Goal: Find contact information: Find contact information

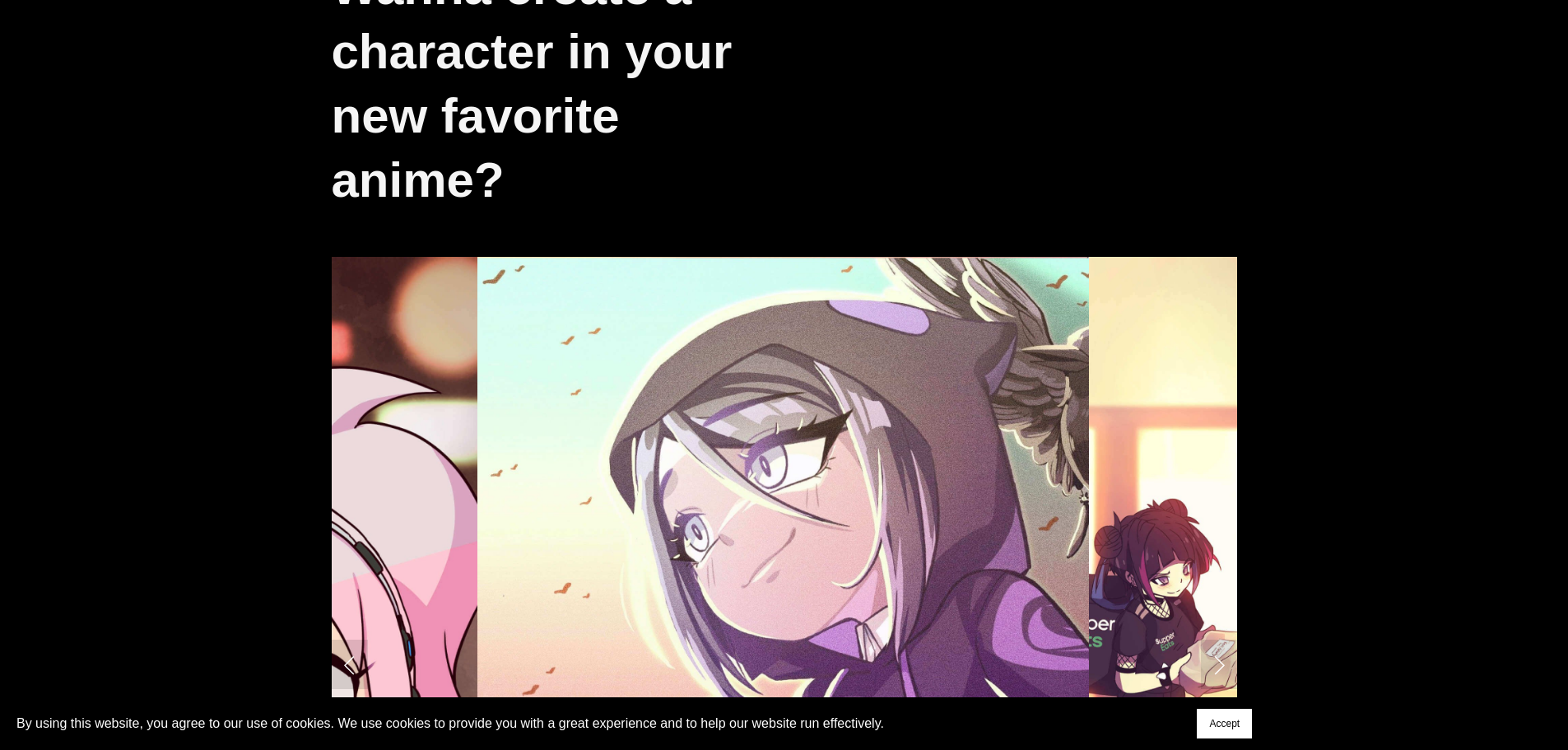
scroll to position [658, 0]
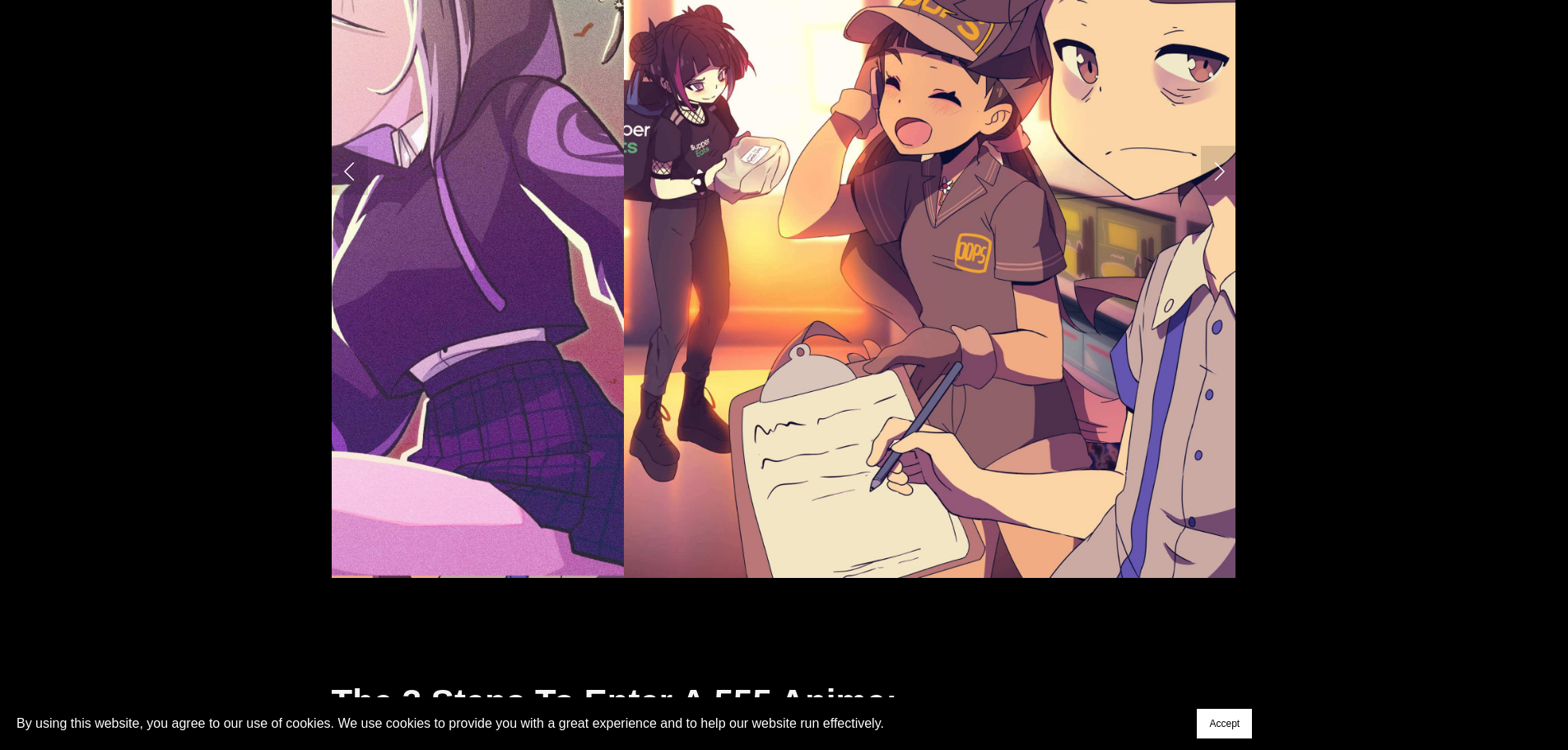
drag, startPoint x: 1213, startPoint y: 722, endPoint x: 1129, endPoint y: 667, distance: 100.4
click at [1213, 722] on span "Accept" at bounding box center [1225, 723] width 31 height 12
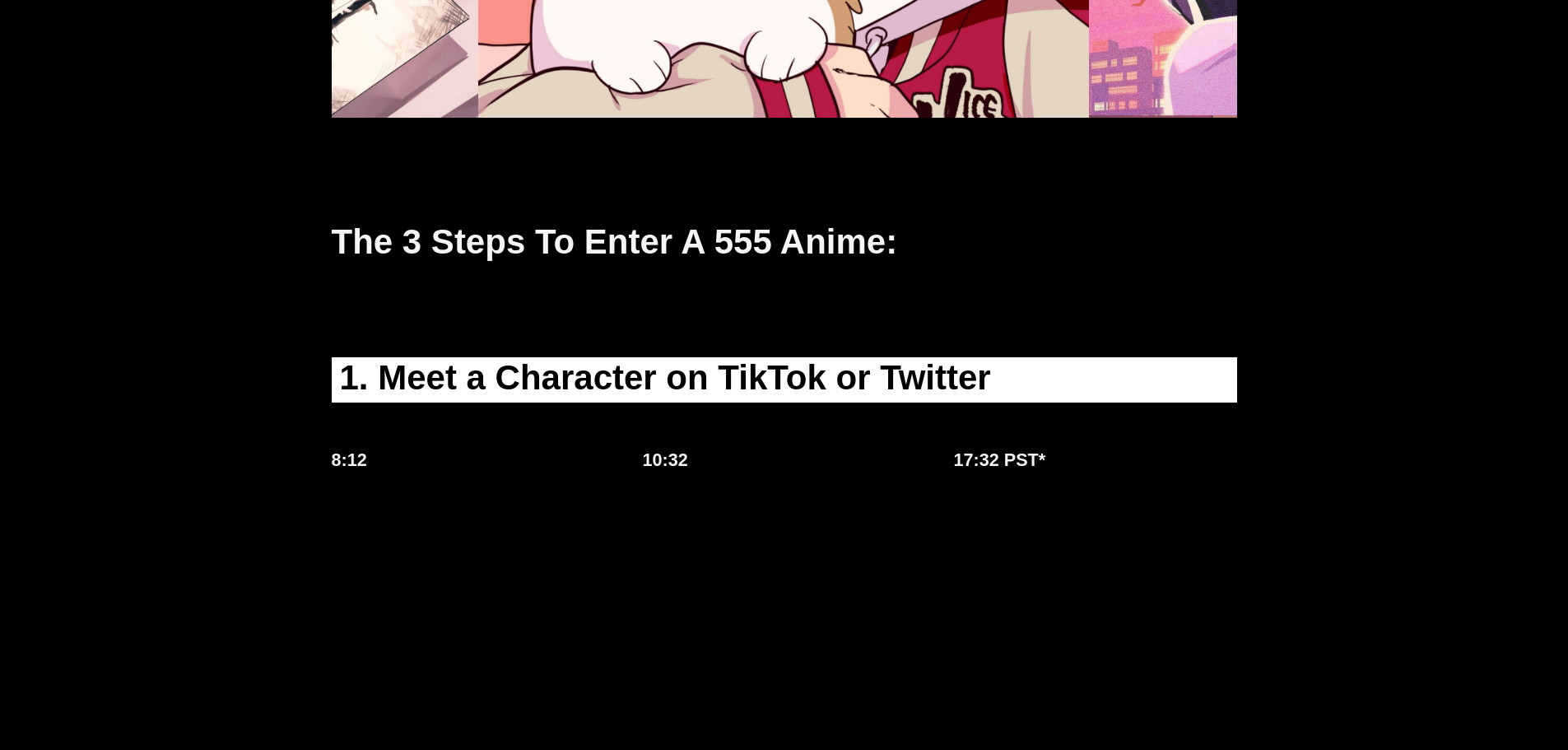
scroll to position [905, 0]
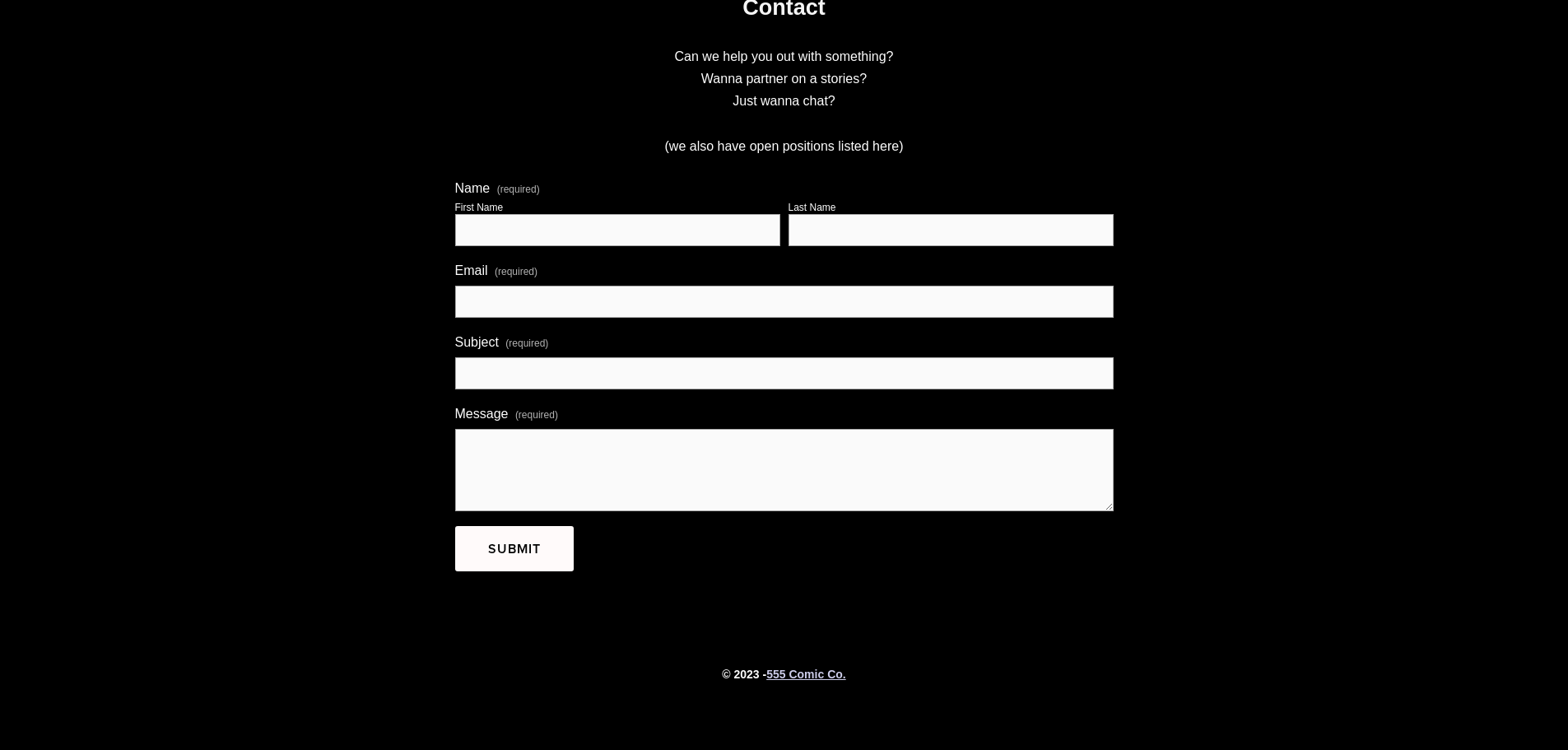
scroll to position [210, 0]
